Goal: Task Accomplishment & Management: Manage account settings

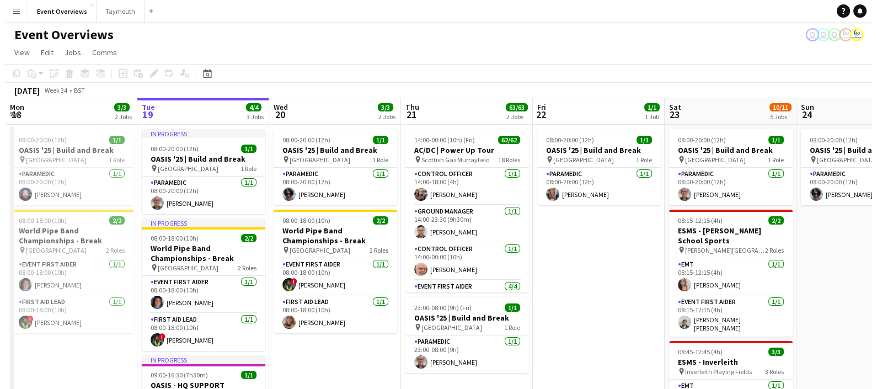
scroll to position [0, 318]
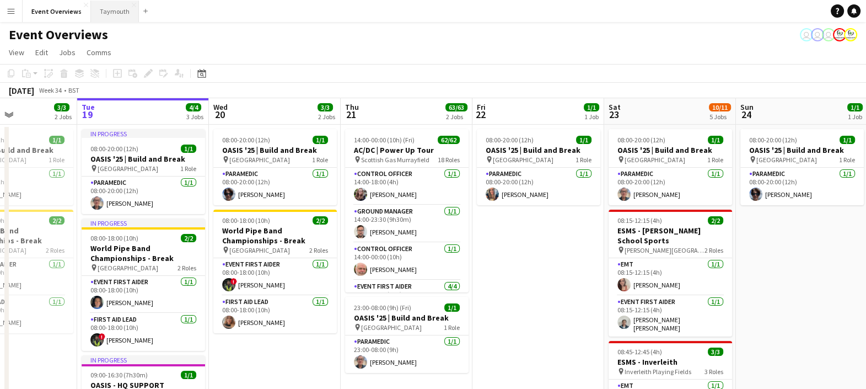
click at [116, 11] on button "Taymouth Close" at bounding box center [115, 12] width 48 height 22
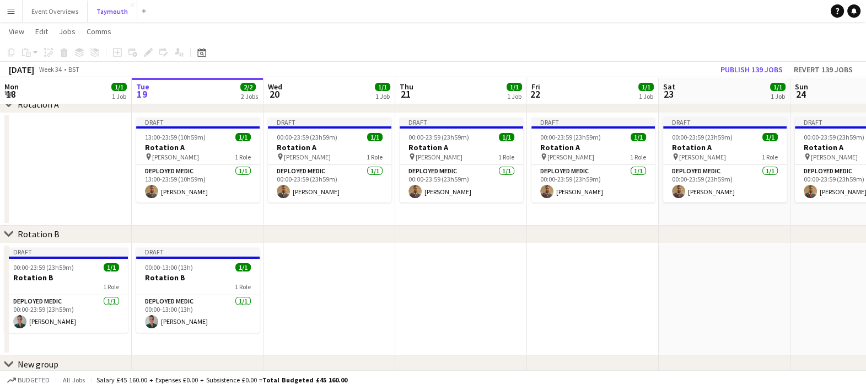
scroll to position [60, 0]
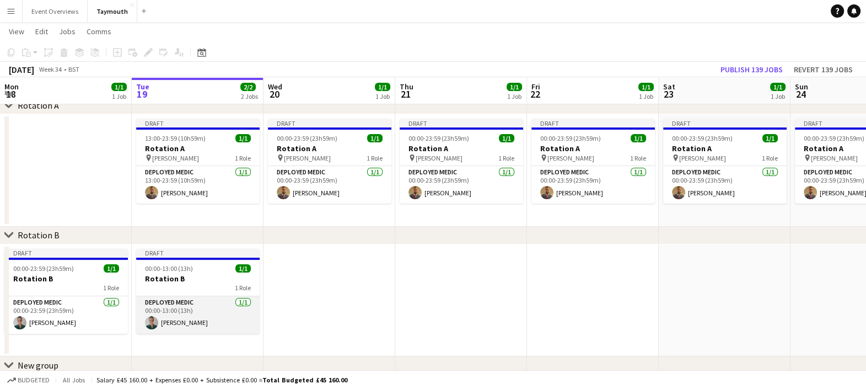
click at [163, 325] on app-card-role "Deployed Medic [DATE] 00:00-13:00 (13h) [PERSON_NAME]" at bounding box center [197, 314] width 123 height 37
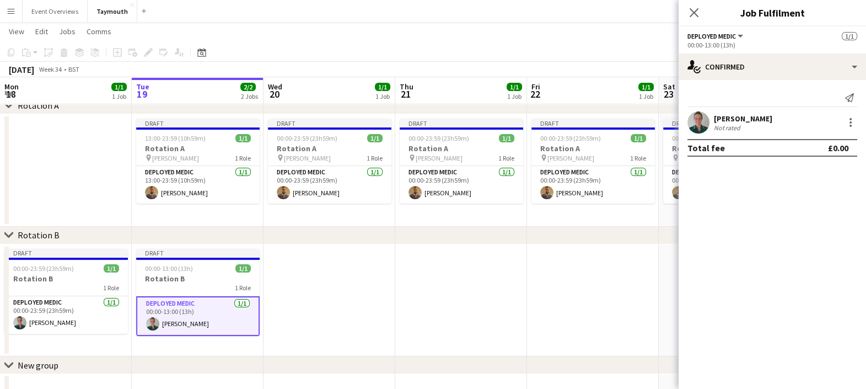
click at [697, 127] on app-user-avatar at bounding box center [699, 122] width 22 height 22
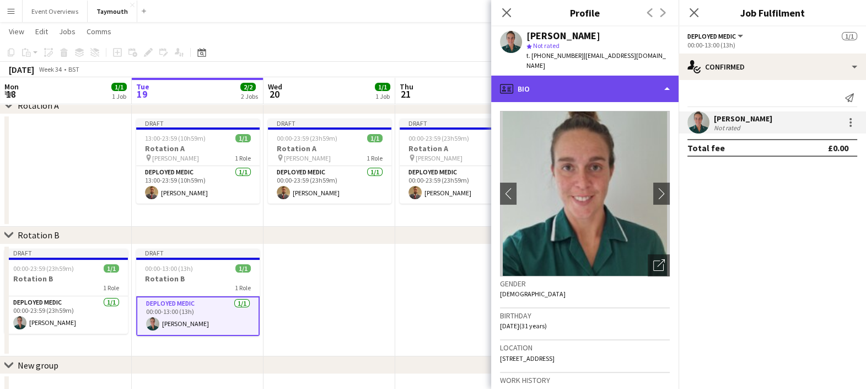
click at [604, 79] on div "profile Bio" at bounding box center [584, 89] width 187 height 26
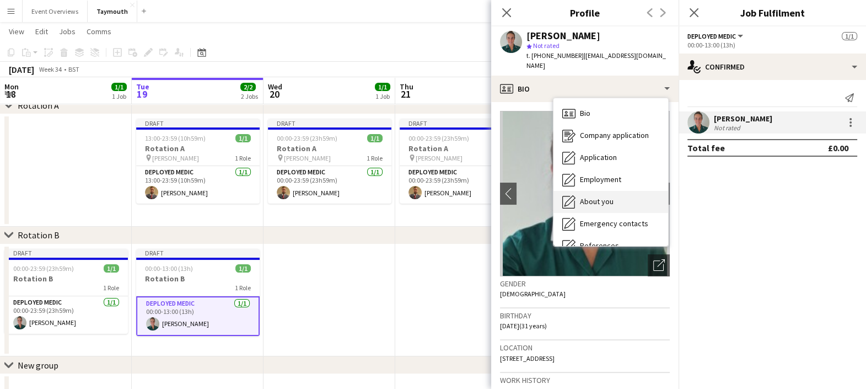
click at [602, 196] on span "About you" at bounding box center [597, 201] width 34 height 10
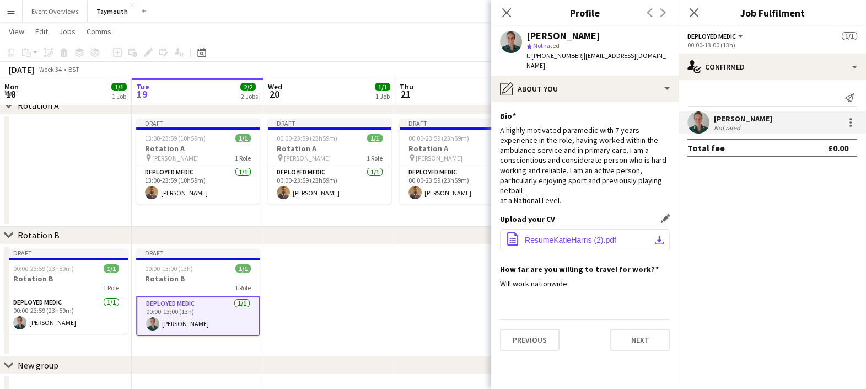
click at [549, 235] on span "ResumeKatieHarris (2).pdf" at bounding box center [571, 239] width 92 height 9
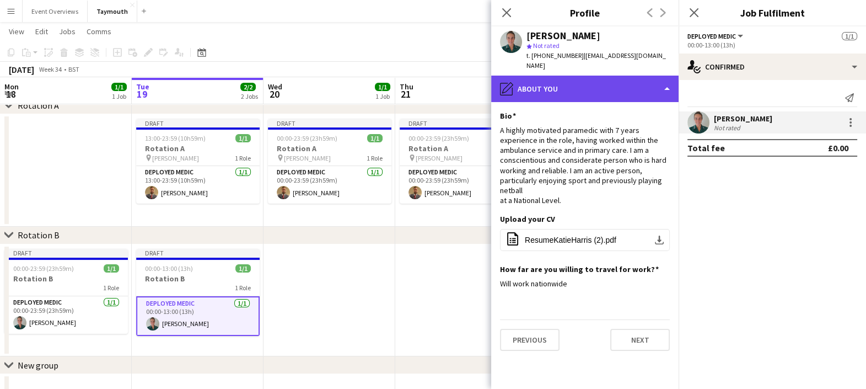
click at [594, 79] on div "pencil4 About you" at bounding box center [584, 89] width 187 height 26
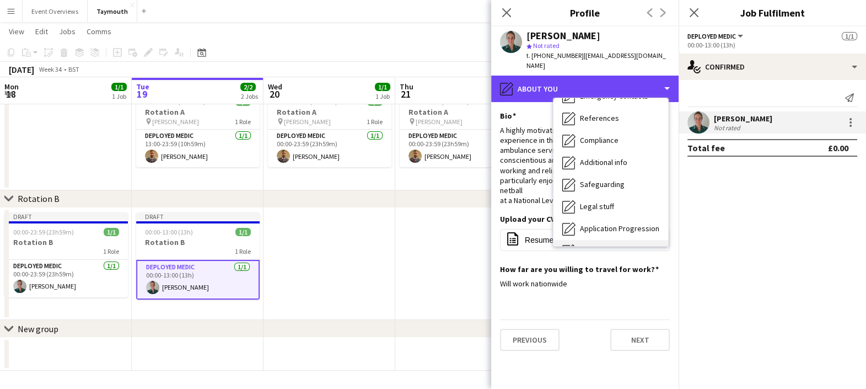
scroll to position [125, 0]
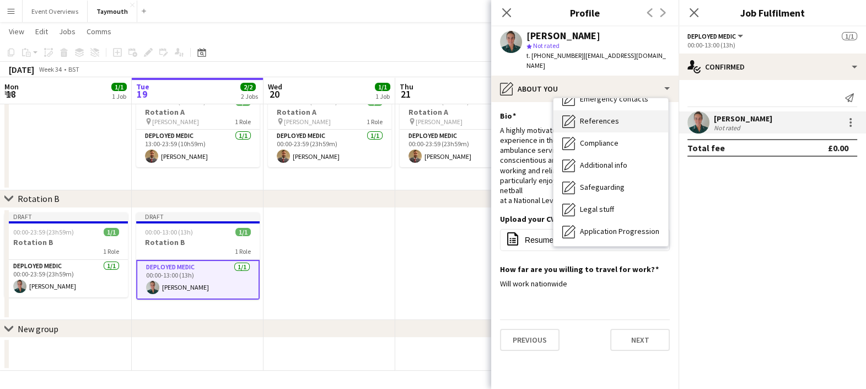
click at [614, 116] on span "References" at bounding box center [599, 121] width 39 height 10
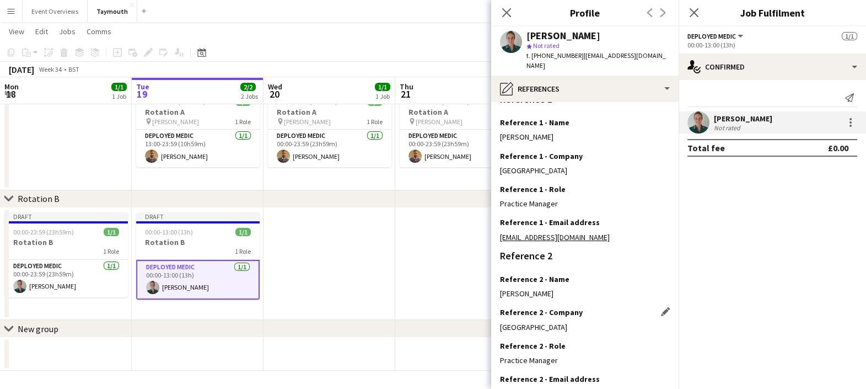
scroll to position [107, 0]
click at [507, 8] on icon "Close pop-in" at bounding box center [506, 12] width 10 height 10
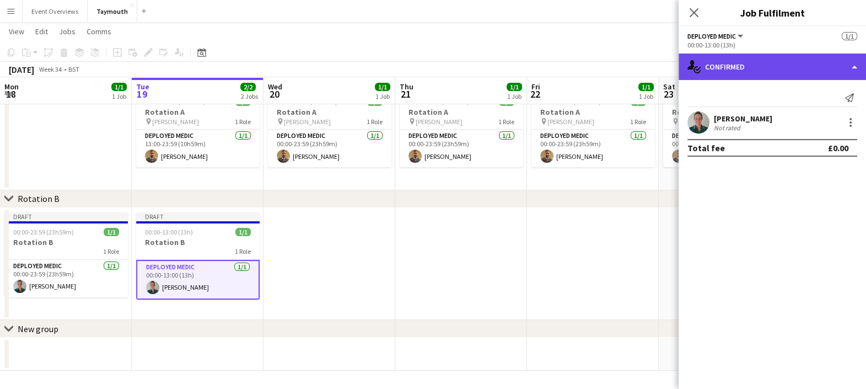
click at [722, 73] on div "single-neutral-actions-check-2 Confirmed" at bounding box center [772, 66] width 187 height 26
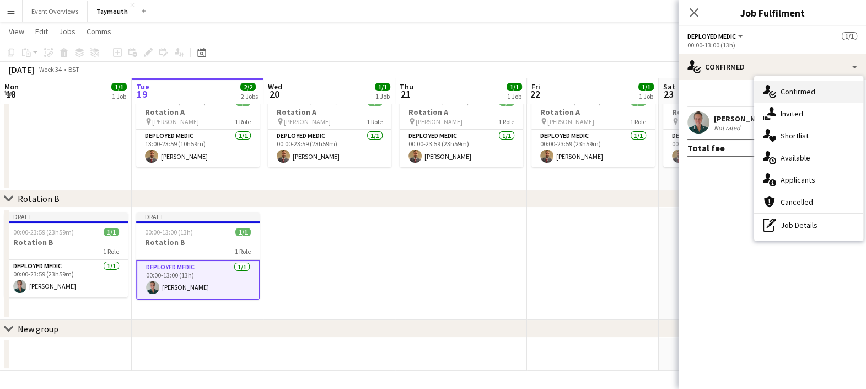
click at [776, 90] on icon "single-neutral-actions-check-2" at bounding box center [769, 91] width 13 height 13
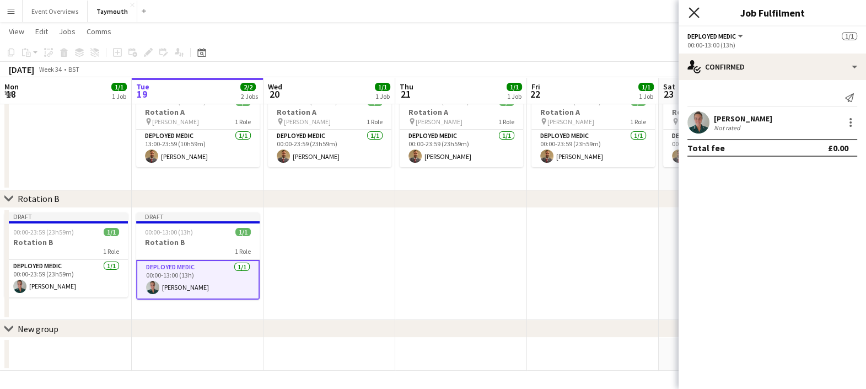
click at [697, 12] on icon "Close pop-in" at bounding box center [694, 12] width 10 height 10
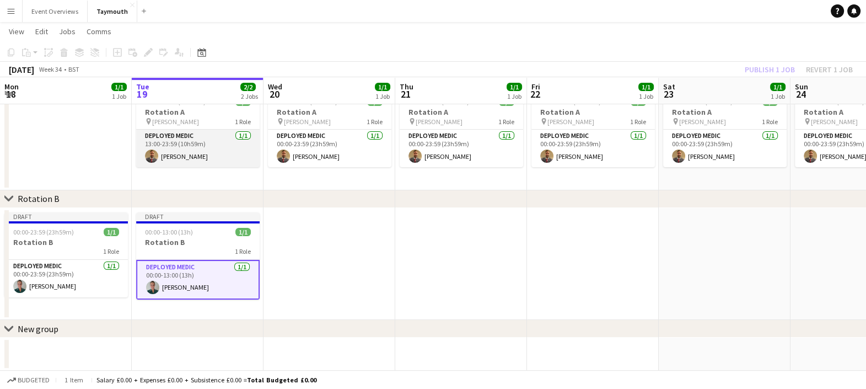
click at [234, 138] on app-card-role "Deployed Medic [DATE] 13:00-23:59 (10h59m) [PERSON_NAME]" at bounding box center [197, 148] width 123 height 37
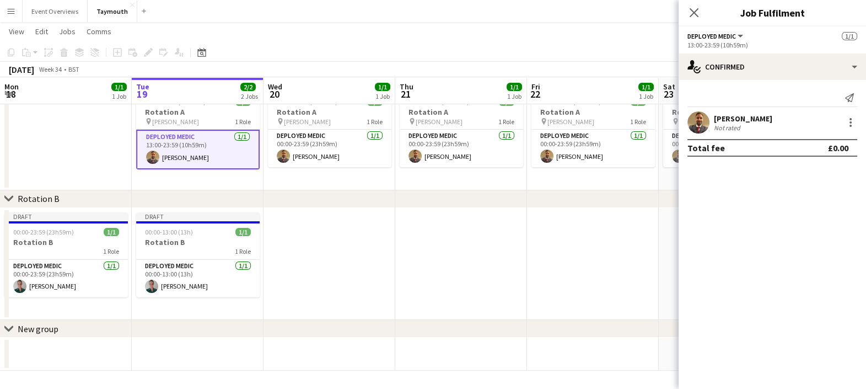
click at [715, 130] on div "Not rated" at bounding box center [728, 127] width 29 height 8
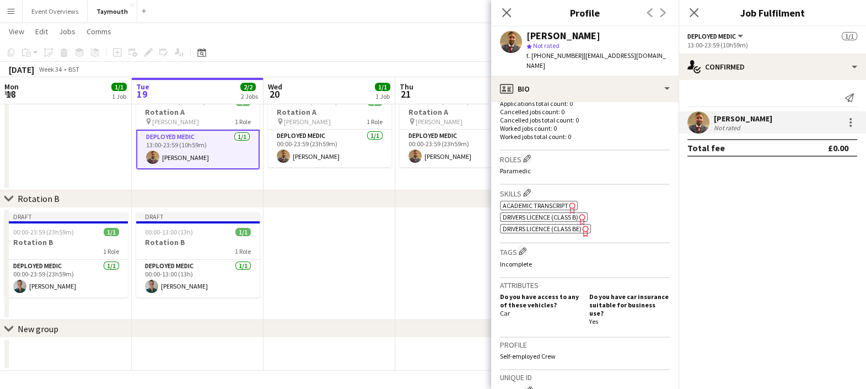
scroll to position [299, 0]
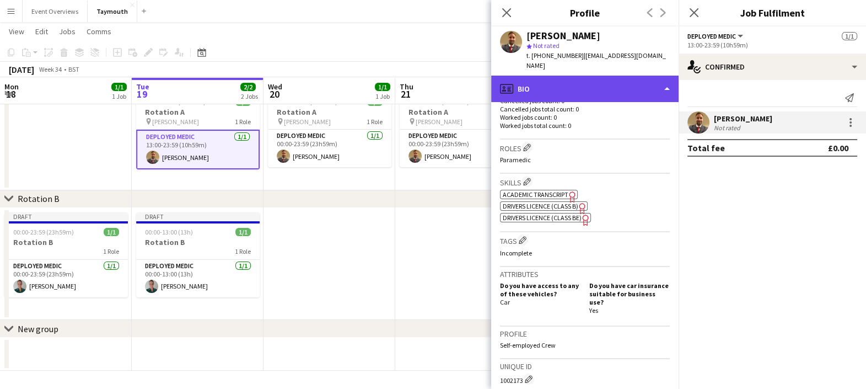
click at [592, 76] on div "profile Bio" at bounding box center [584, 89] width 187 height 26
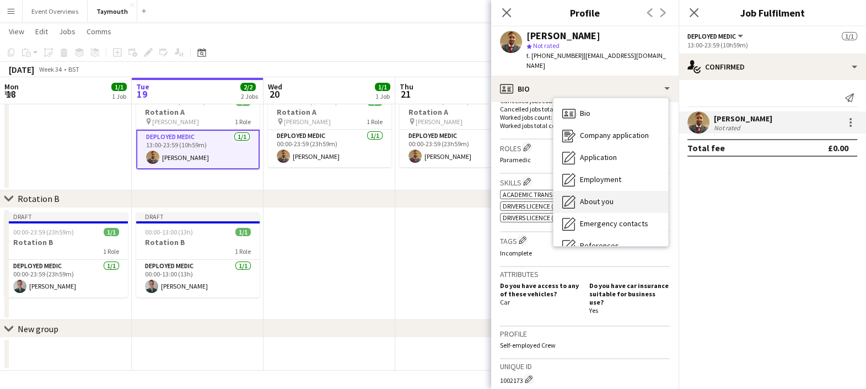
click at [615, 195] on div "About you About you" at bounding box center [611, 202] width 115 height 22
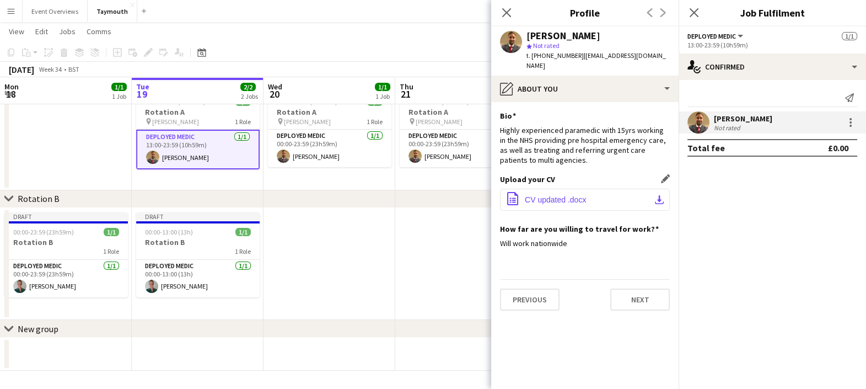
click at [540, 195] on span "CV updated .docx" at bounding box center [555, 199] width 61 height 9
drag, startPoint x: 689, startPoint y: 271, endPoint x: 343, endPoint y: 21, distance: 426.8
click at [343, 21] on app-navbar "Menu Boards Boards Boards All jobs Status Workforce Workforce My Workforce Recr…" at bounding box center [433, 11] width 866 height 22
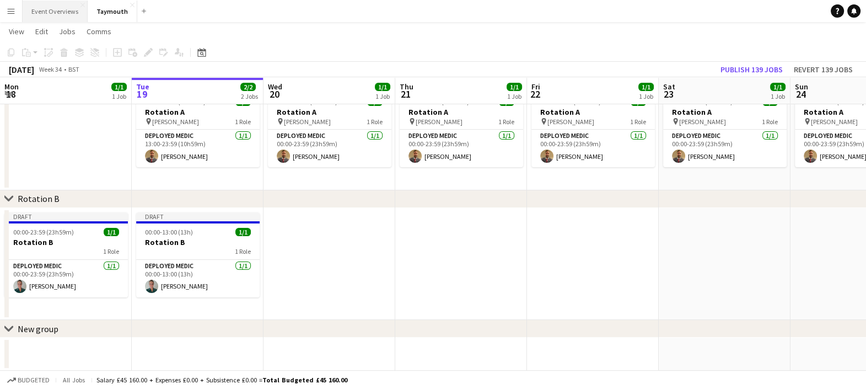
click at [72, 16] on button "Event Overviews Close" at bounding box center [55, 12] width 65 height 22
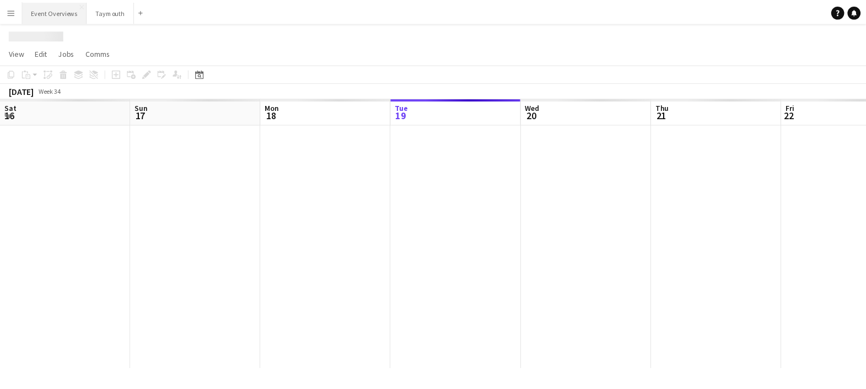
scroll to position [0, 264]
